Goal: Task Accomplishment & Management: Complete application form

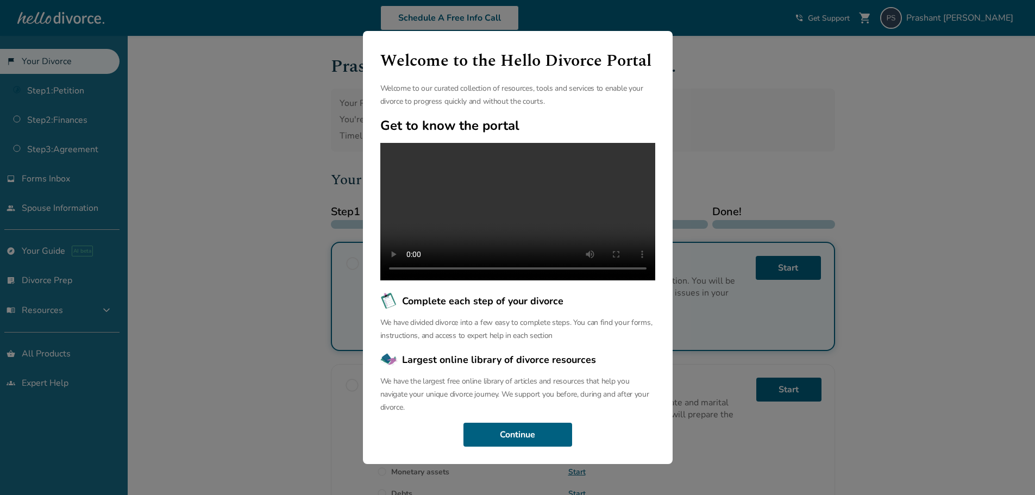
click at [738, 92] on div "Welcome to the Hello Divorce Portal Welcome to our curated collection of resour…" at bounding box center [517, 247] width 1035 height 495
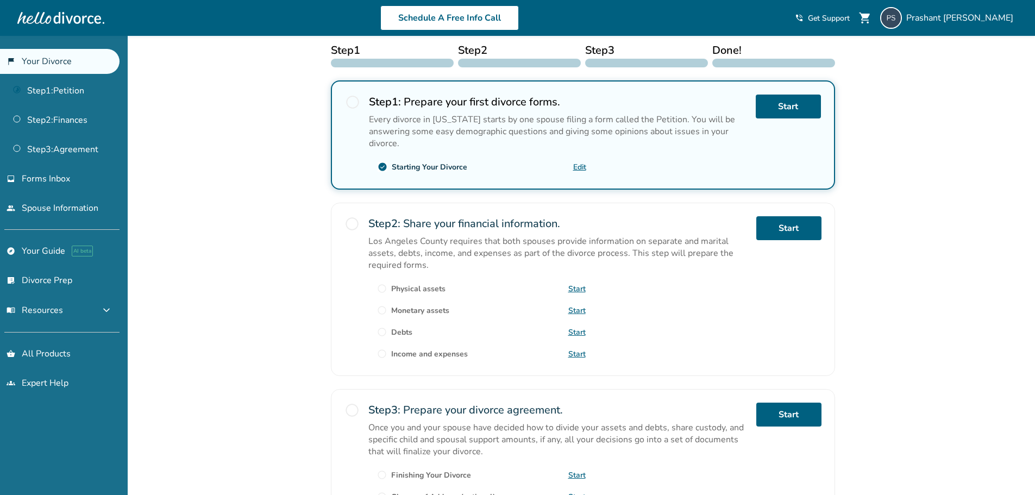
scroll to position [54, 0]
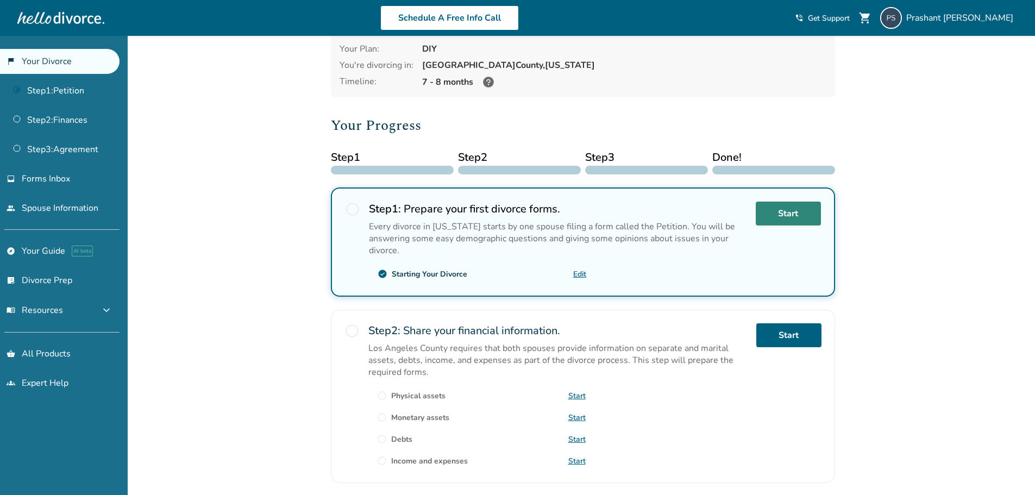
click at [781, 210] on link "Start" at bounding box center [788, 214] width 65 height 24
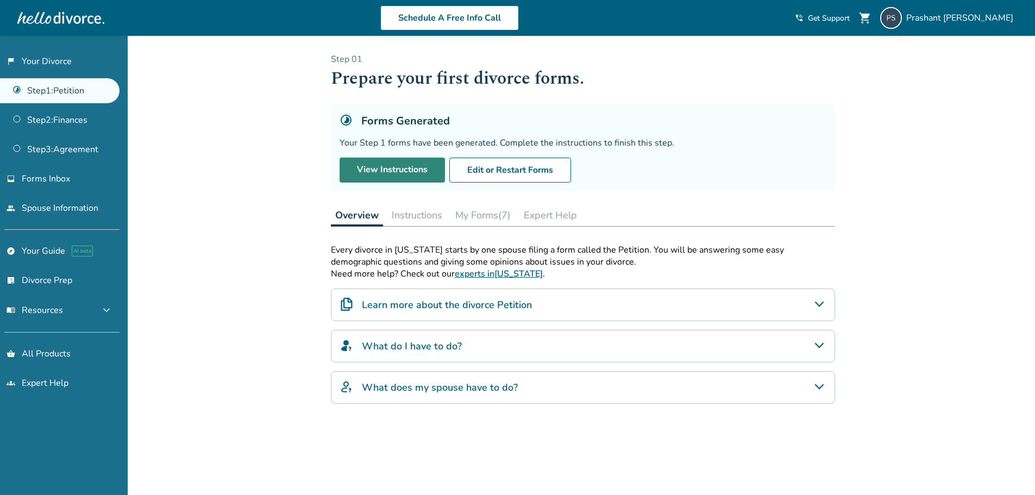
click at [397, 168] on link "View Instructions" at bounding box center [392, 170] width 105 height 25
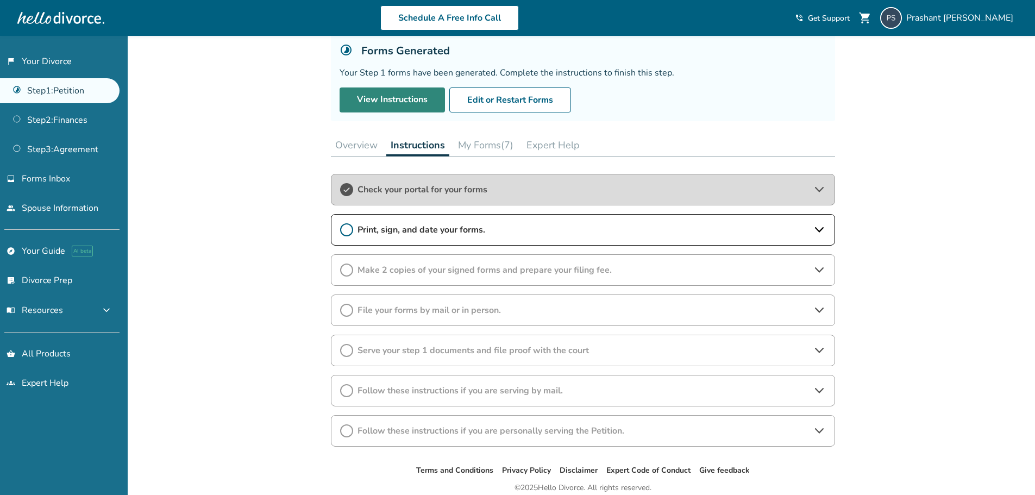
scroll to position [115, 0]
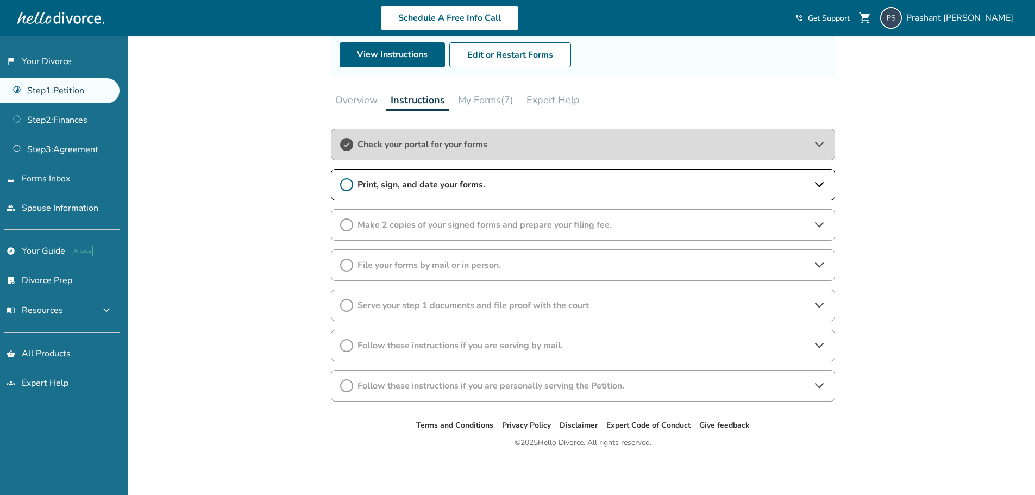
click at [428, 179] on span "Print, sign, and date your forms." at bounding box center [583, 185] width 451 height 12
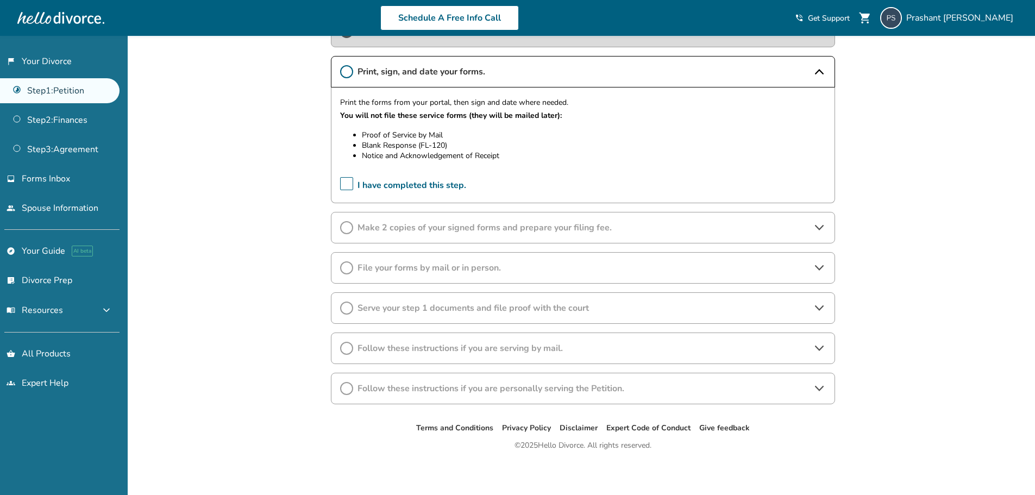
scroll to position [231, 0]
click at [442, 215] on div "Make 2 copies of your signed forms and prepare your filing fee." at bounding box center [583, 225] width 504 height 32
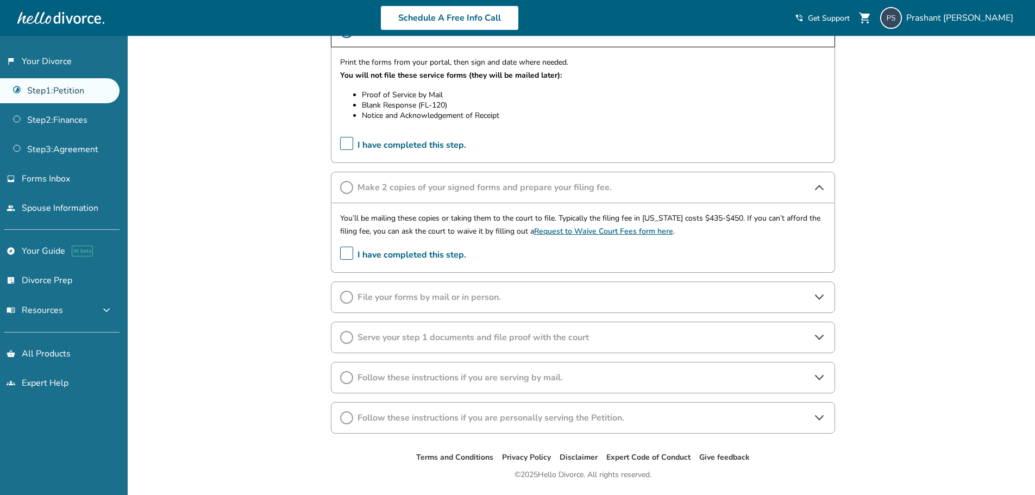
scroll to position [285, 0]
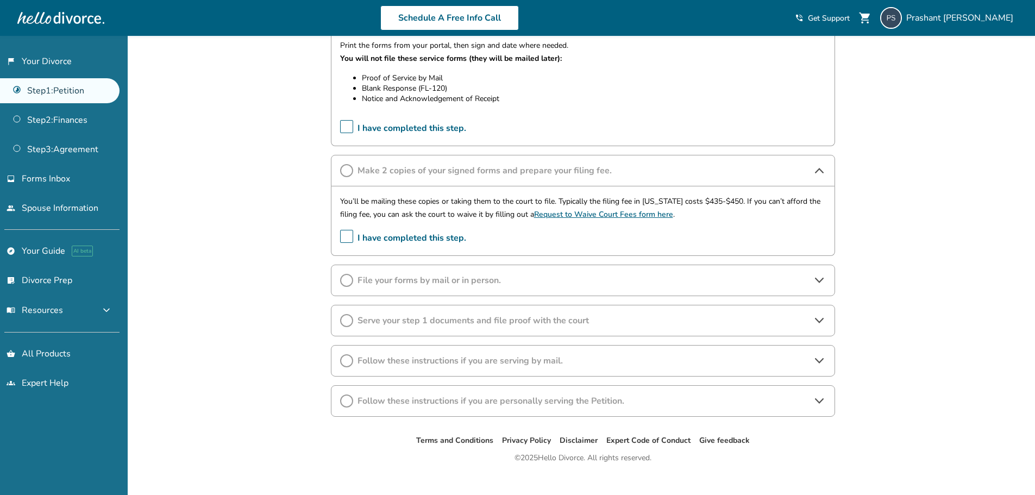
click at [531, 266] on div "File your forms by mail or in person." at bounding box center [583, 281] width 504 height 32
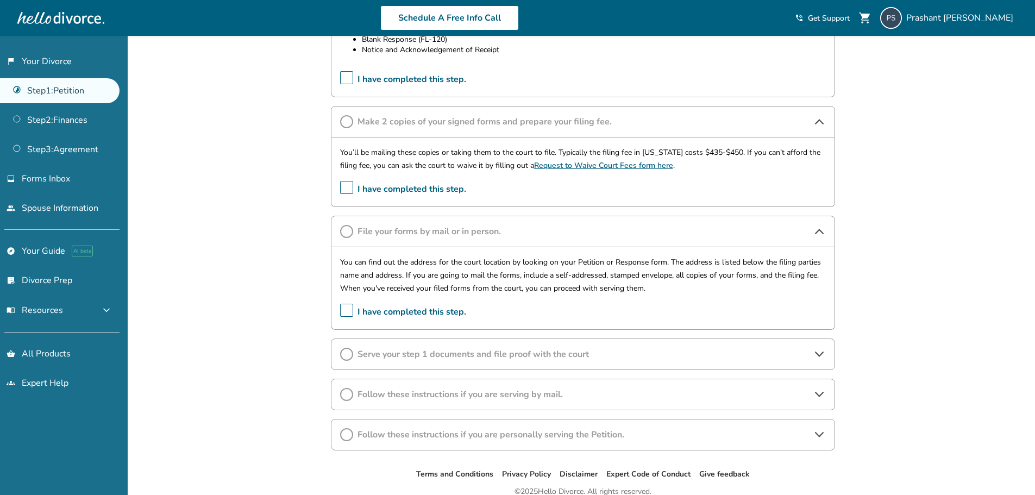
scroll to position [383, 0]
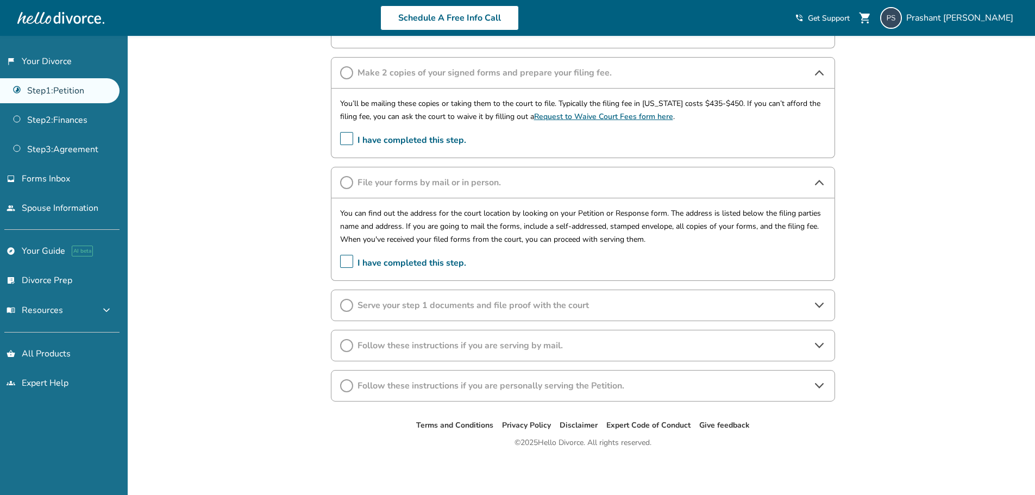
click at [489, 312] on div "Serve your step 1 documents and file proof with the court" at bounding box center [583, 306] width 504 height 32
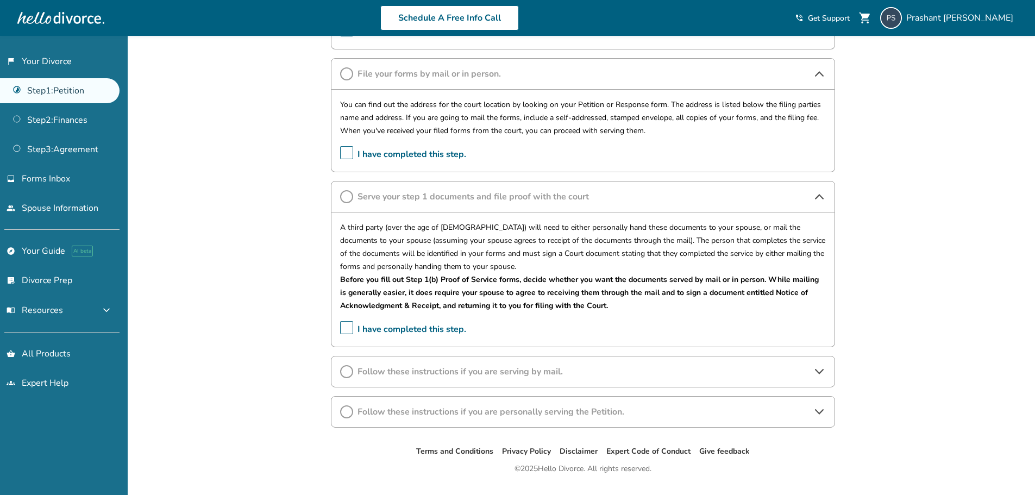
scroll to position [518, 0]
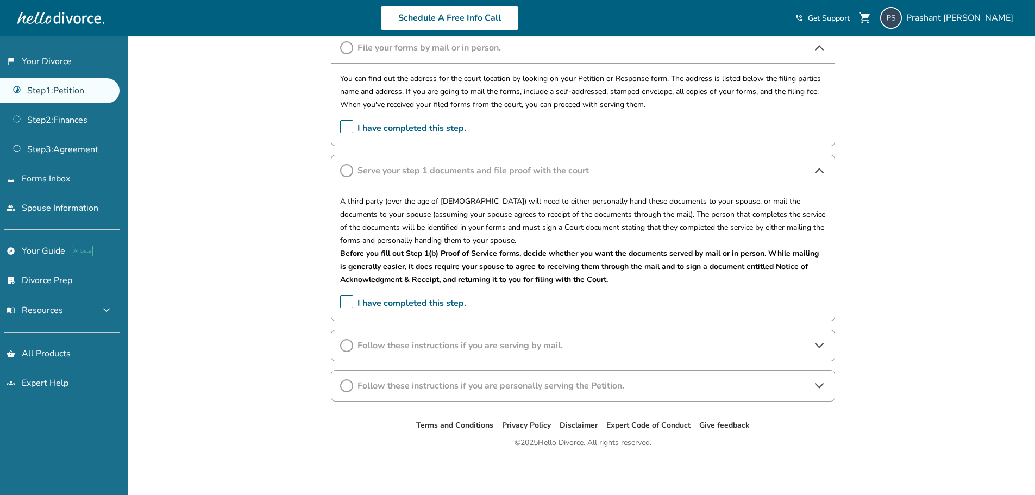
click at [441, 348] on span "Follow these instructions if you are serving by mail." at bounding box center [583, 346] width 451 height 12
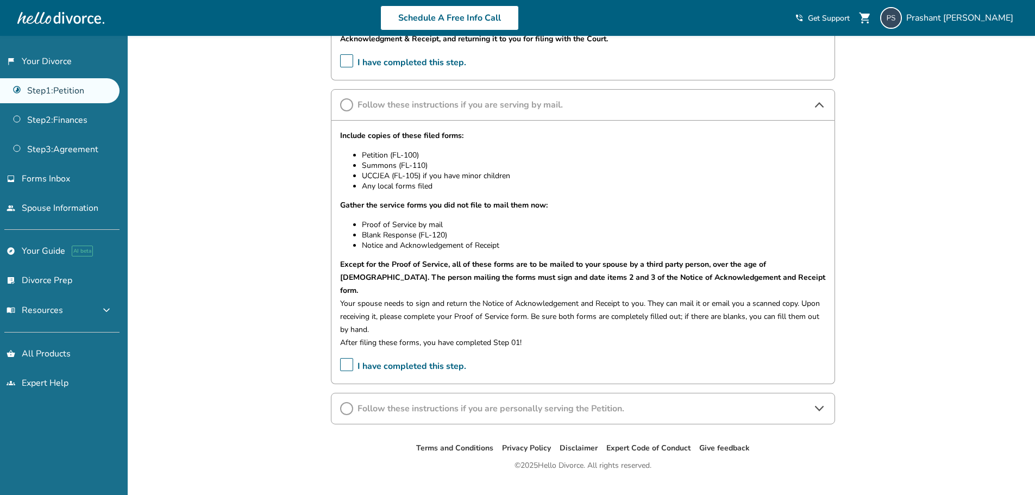
scroll to position [768, 0]
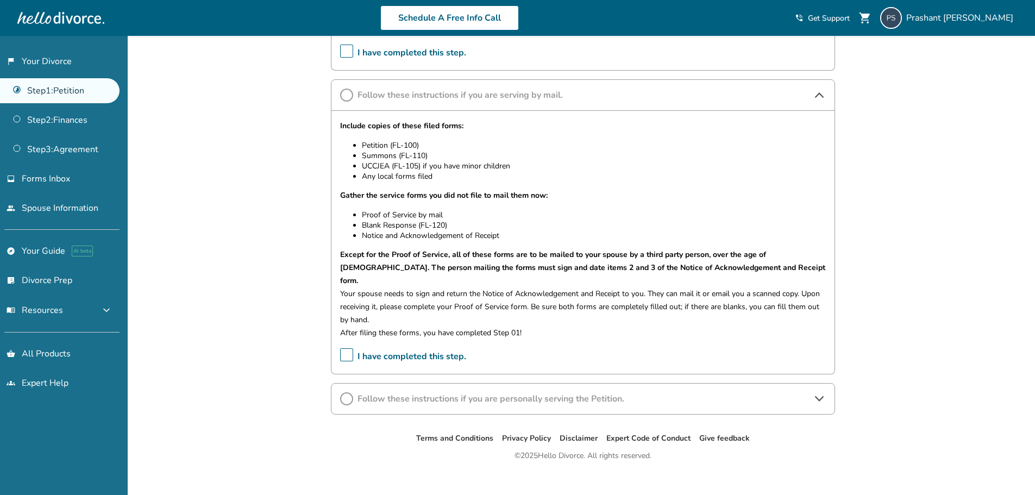
click at [497, 393] on span "Follow these instructions if you are personally serving the Petition." at bounding box center [583, 399] width 451 height 12
